Goal: Task Accomplishment & Management: Manage account settings

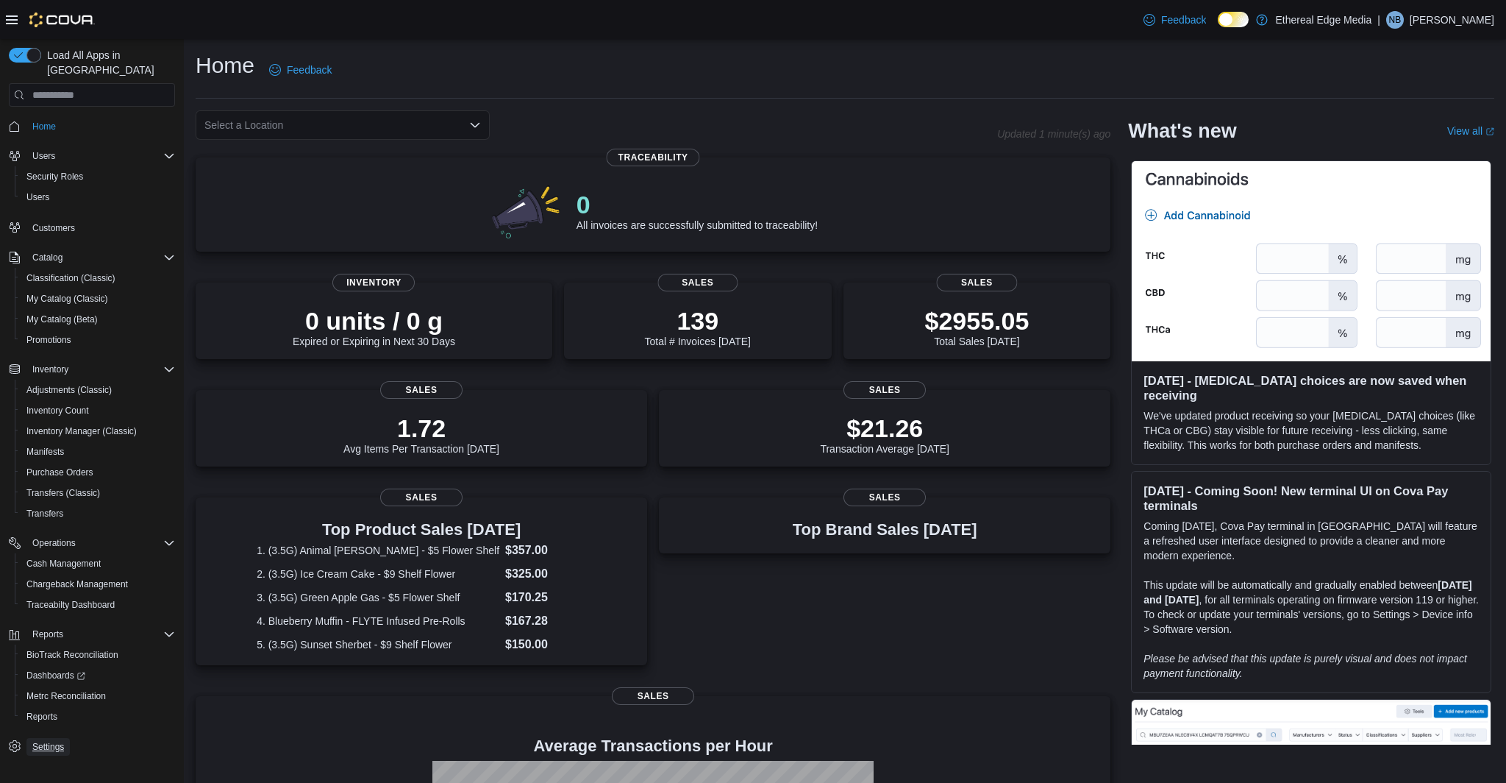
click at [55, 741] on span "Settings" at bounding box center [48, 747] width 32 height 12
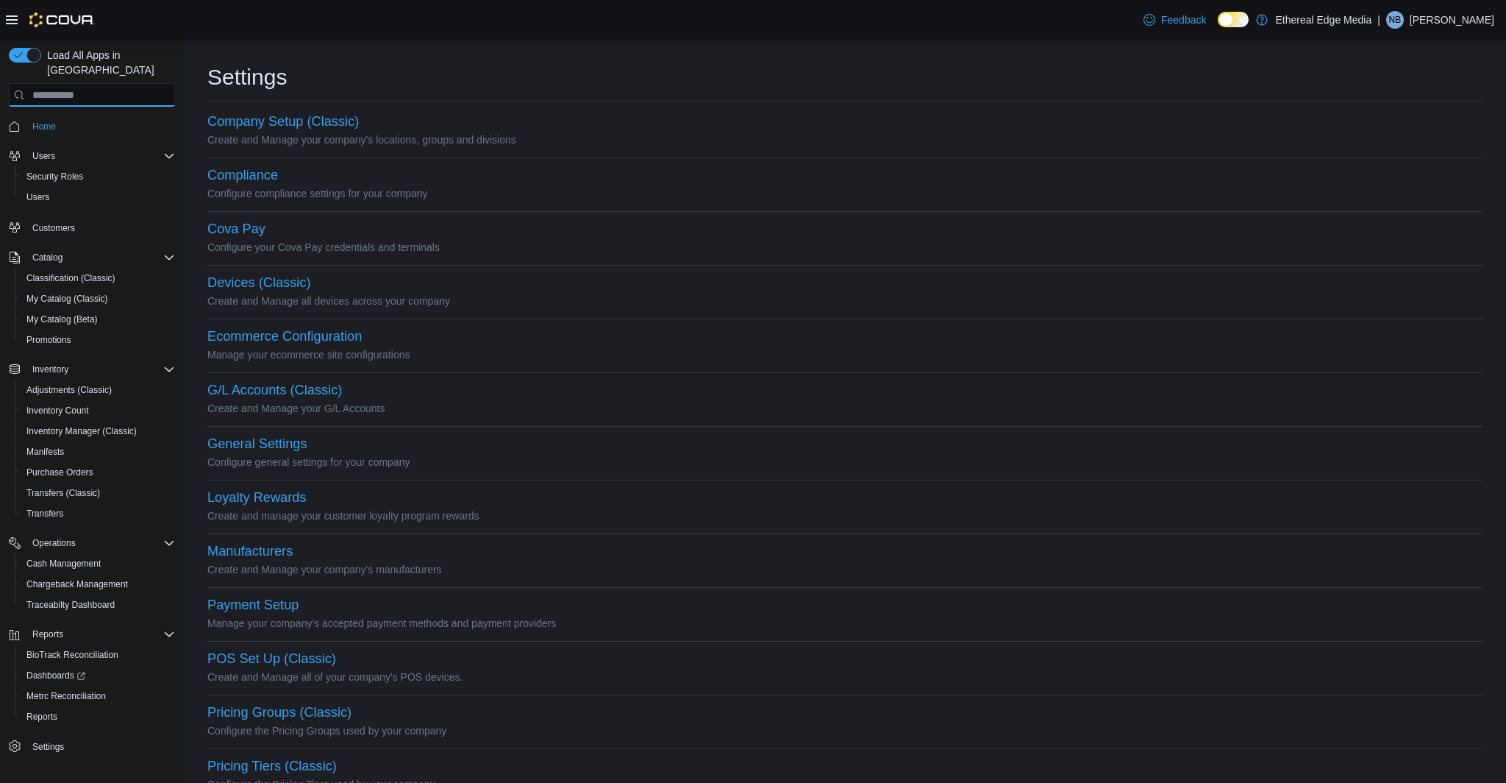
click at [90, 83] on input "search" at bounding box center [92, 95] width 166 height 24
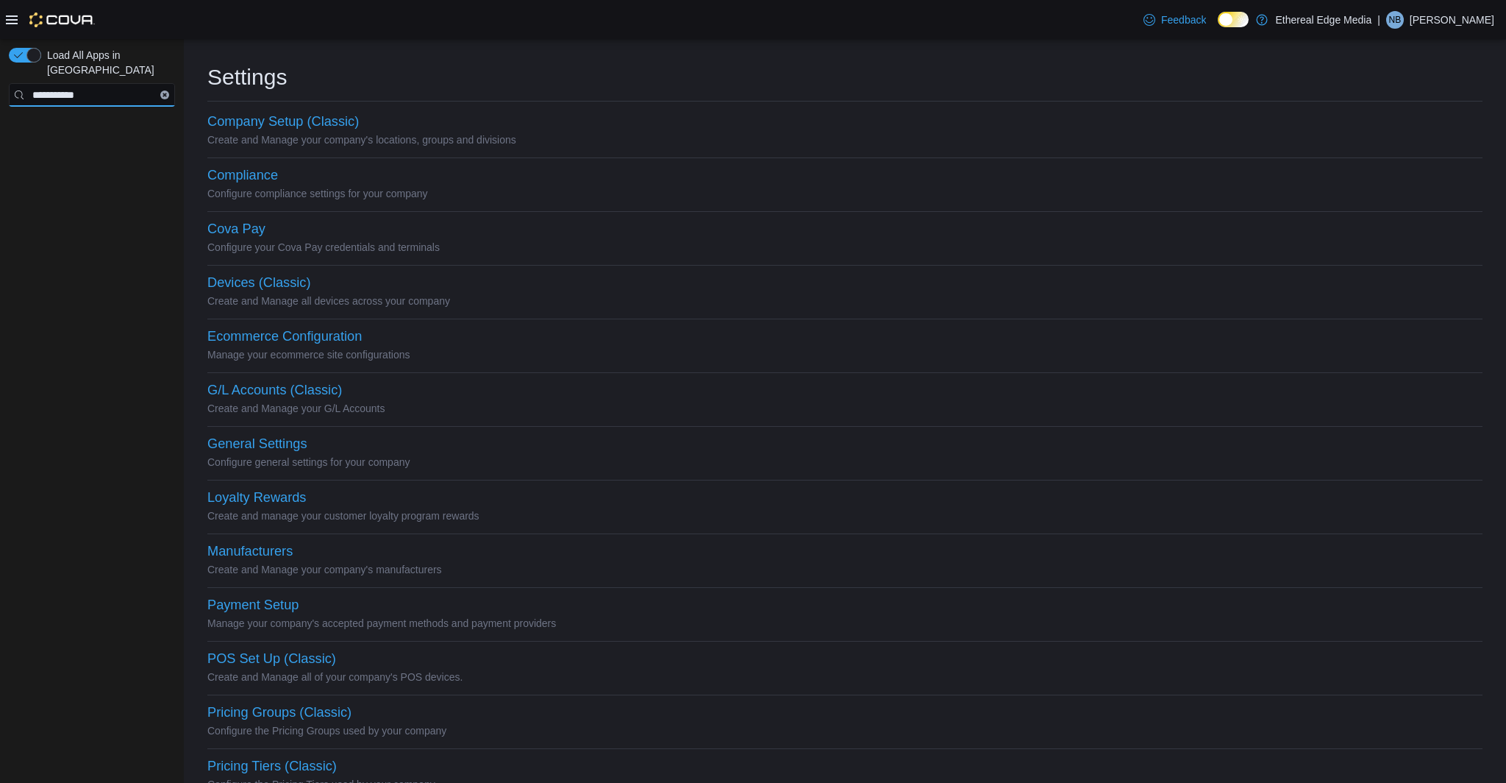
type input "**********"
click at [163, 93] on icon "Clear input" at bounding box center [165, 95] width 4 height 4
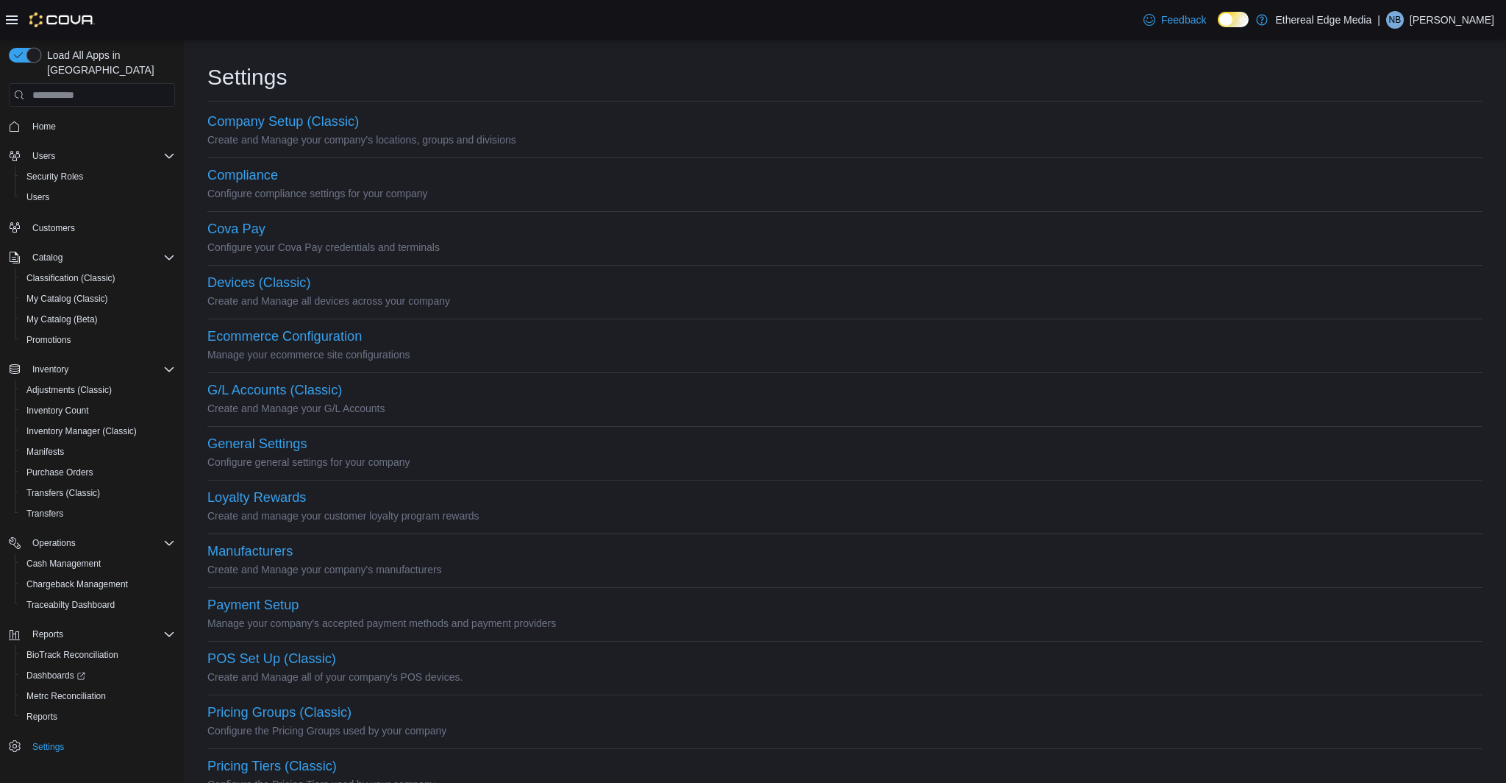
click at [29, 57] on button "button" at bounding box center [25, 55] width 32 height 15
click at [24, 48] on button "button" at bounding box center [25, 55] width 32 height 15
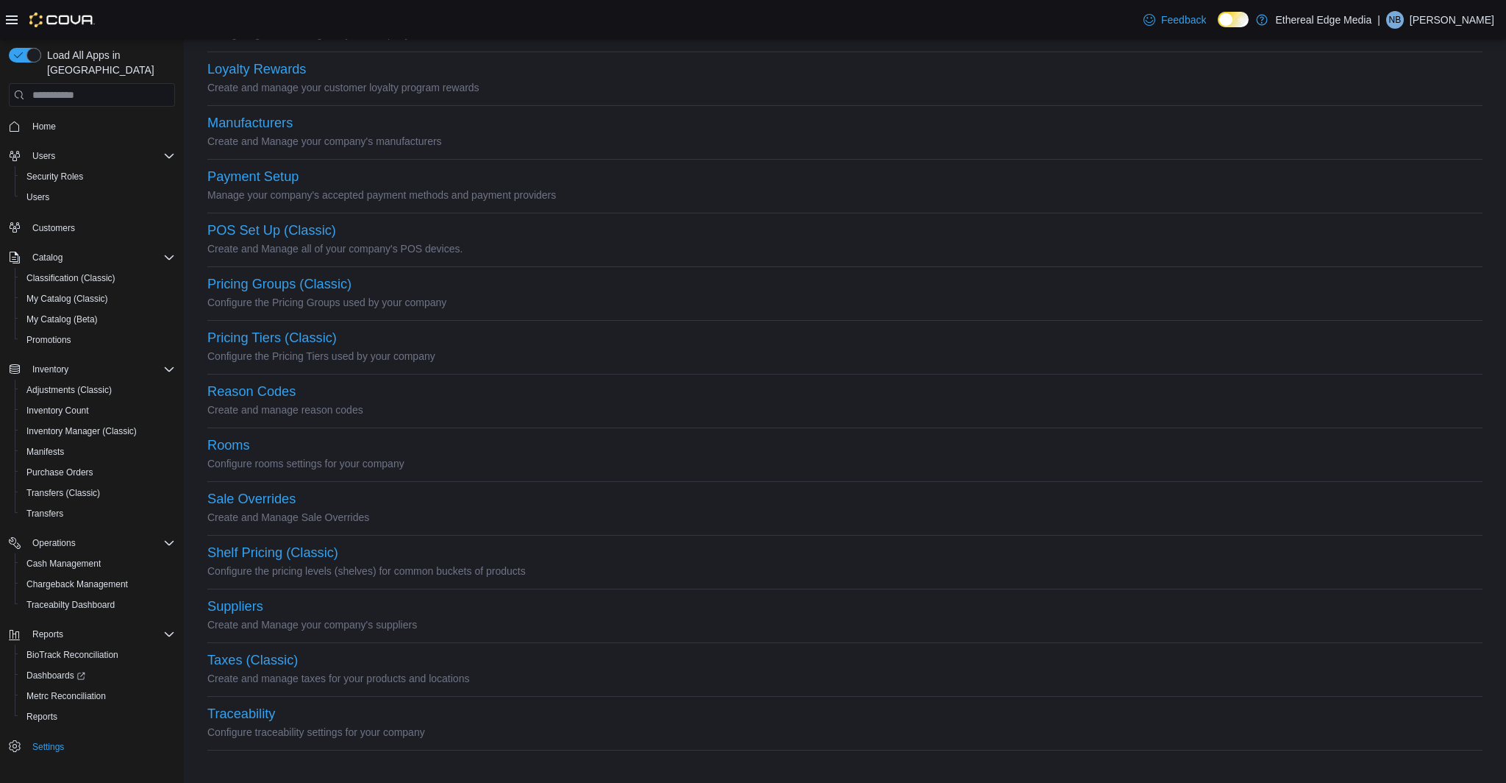
scroll to position [423, 0]
click at [254, 719] on button "Traceability" at bounding box center [241, 718] width 68 height 15
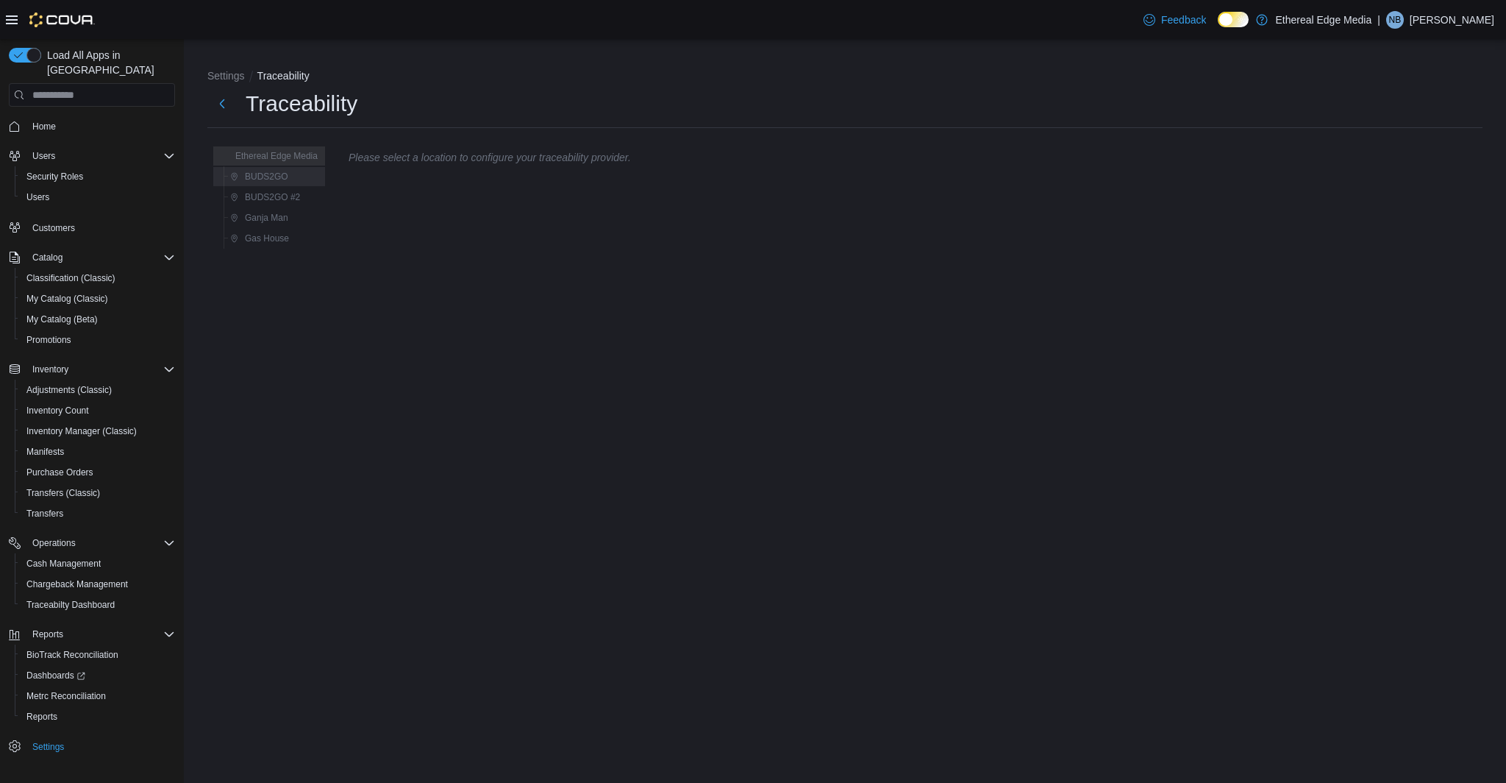
click at [276, 186] on div "BUDS2GO" at bounding box center [272, 176] width 105 height 21
click at [287, 177] on span "BUDS2GO" at bounding box center [266, 177] width 43 height 12
click at [279, 229] on div "Gas House" at bounding box center [272, 238] width 105 height 21
click at [285, 240] on span "Gas House" at bounding box center [267, 238] width 44 height 12
click at [277, 222] on span "Ganja Man" at bounding box center [266, 218] width 43 height 12
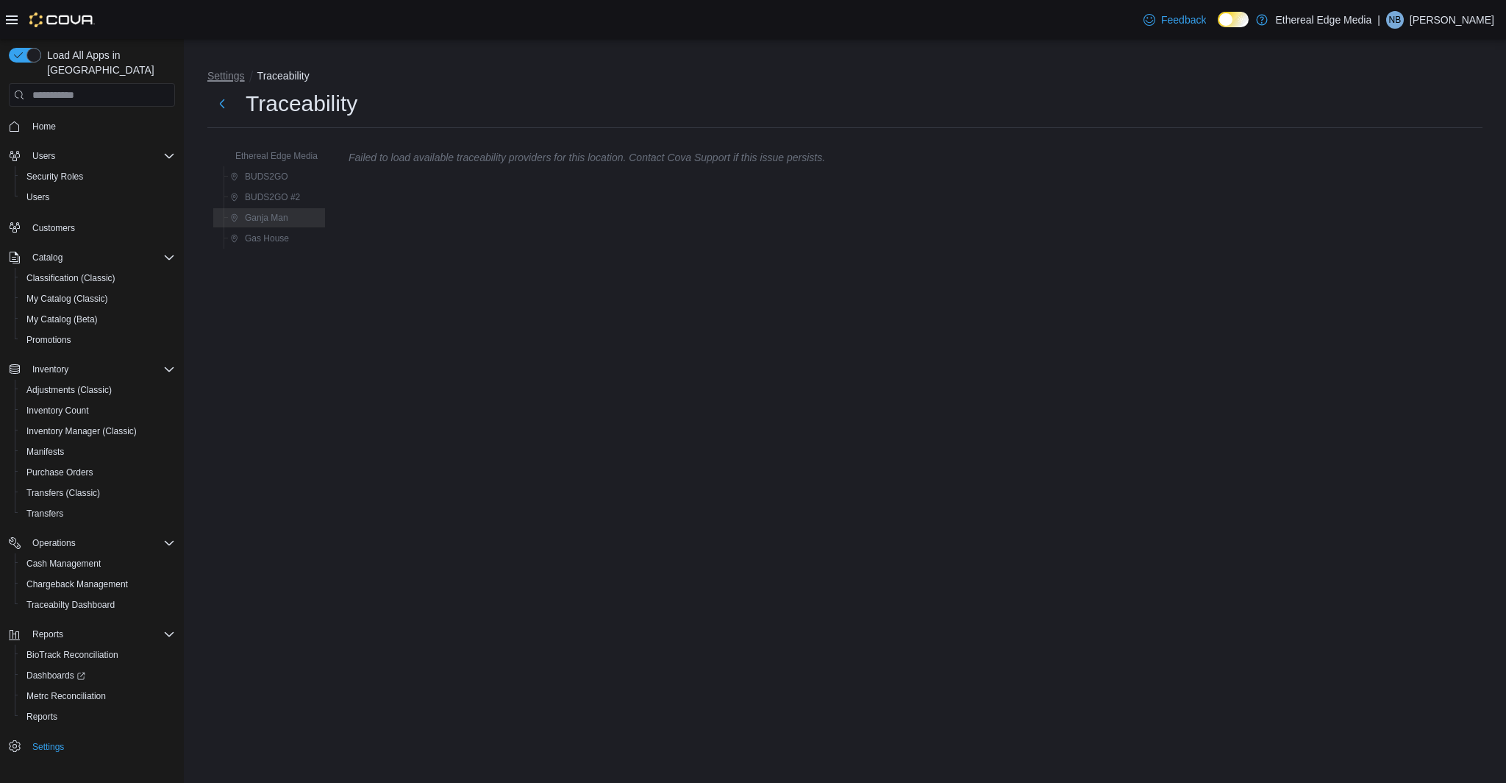
click at [229, 73] on button "Settings" at bounding box center [226, 76] width 38 height 12
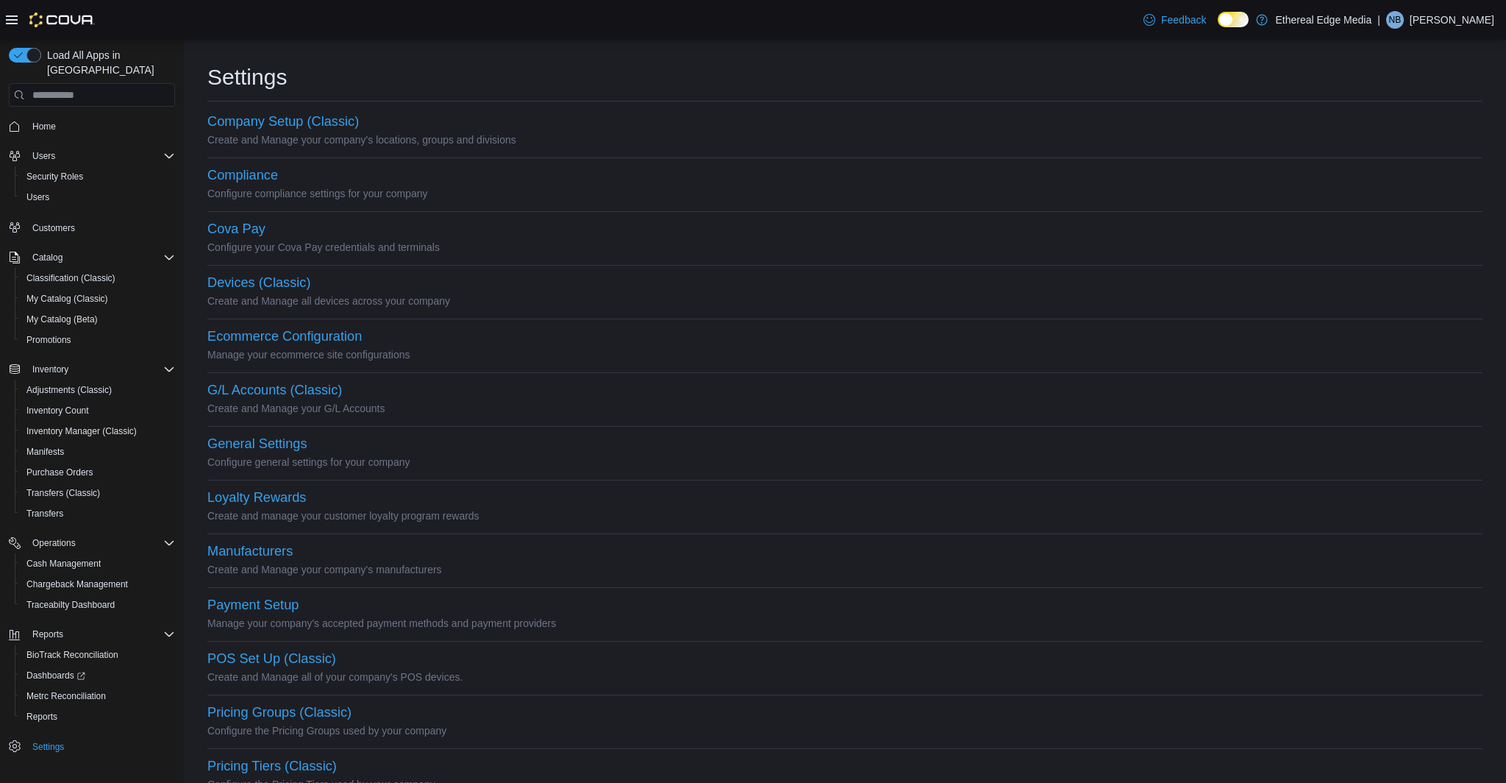
click at [1367, 15] on p "Ethereal Edge Media" at bounding box center [1323, 20] width 96 height 18
click at [997, 22] on div "Feedback Dark Mode Ethereal Edge Media | NB Nick Baker" at bounding box center [753, 19] width 1506 height 39
